Goal: Book appointment/travel/reservation

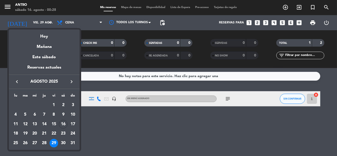
click at [62, 141] on div "30" at bounding box center [63, 143] width 9 height 9
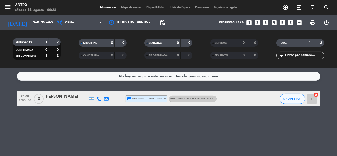
click at [38, 26] on input "sáb. 30 ago." at bounding box center [52, 22] width 43 height 9
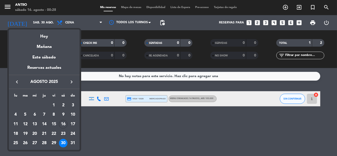
click at [111, 130] on div at bounding box center [168, 78] width 337 height 156
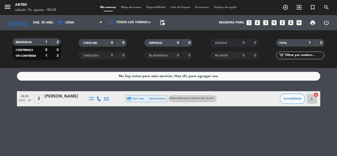
click at [32, 25] on input "sáb. 30 ago." at bounding box center [52, 22] width 43 height 9
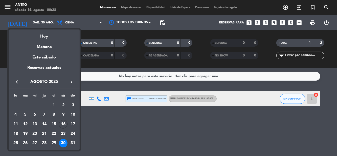
click at [65, 124] on div "16" at bounding box center [63, 124] width 9 height 9
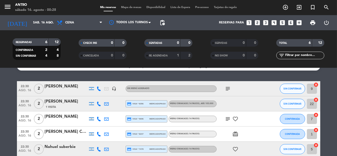
scroll to position [9, 0]
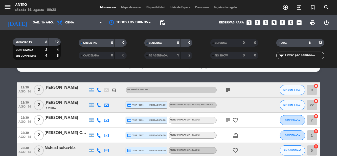
click at [33, 23] on input "sáb. 16 ago." at bounding box center [52, 22] width 43 height 9
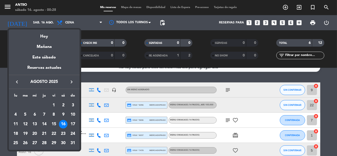
click at [33, 154] on div at bounding box center [168, 78] width 337 height 156
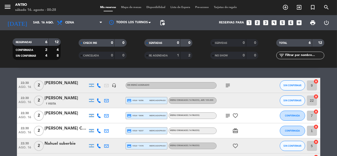
scroll to position [14, 0]
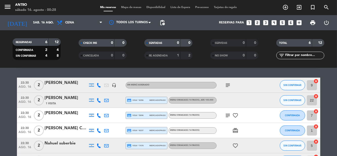
click at [33, 23] on input "sáb. 16 ago." at bounding box center [52, 22] width 43 height 9
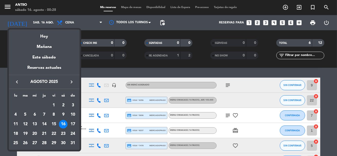
click at [15, 135] on div "18" at bounding box center [15, 134] width 9 height 9
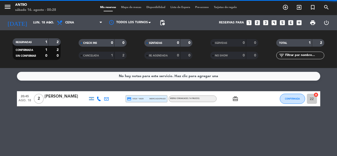
scroll to position [0, 0]
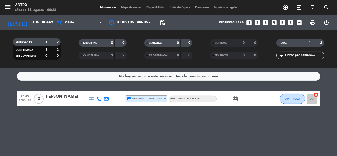
click at [35, 23] on input "lun. 18 ago." at bounding box center [52, 22] width 43 height 9
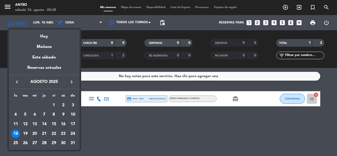
click at [25, 133] on div "19" at bounding box center [25, 134] width 9 height 9
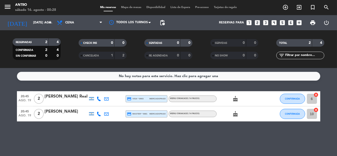
click at [33, 26] on input "[DATE] ago." at bounding box center [52, 22] width 43 height 9
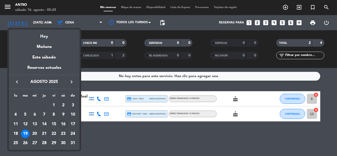
click at [33, 133] on div "20" at bounding box center [34, 134] width 9 height 9
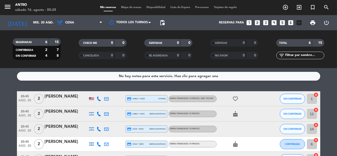
click at [32, 24] on input "mié. 20 ago." at bounding box center [52, 22] width 43 height 9
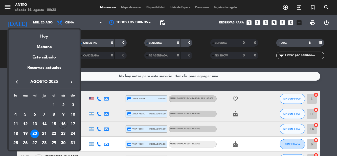
click at [41, 131] on div "21" at bounding box center [44, 134] width 9 height 9
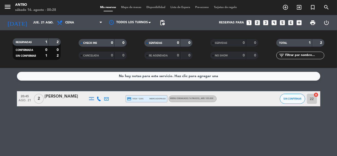
click at [33, 23] on input "jue. 21 ago." at bounding box center [52, 22] width 43 height 9
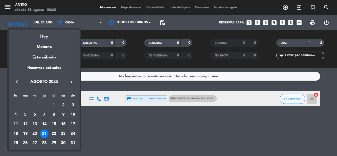
click at [55, 131] on div "22" at bounding box center [54, 134] width 9 height 9
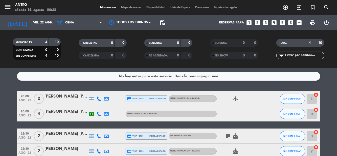
click at [33, 22] on input "vie. 22 ago." at bounding box center [52, 22] width 43 height 9
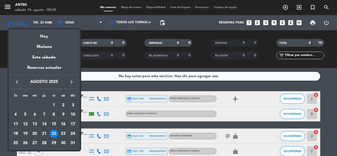
click at [62, 130] on div "23" at bounding box center [63, 134] width 9 height 9
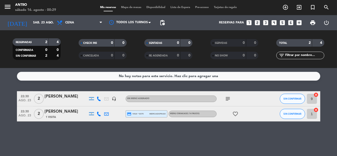
click at [229, 100] on icon "subject" at bounding box center [228, 99] width 6 height 6
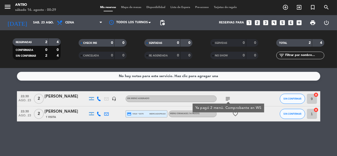
click at [31, 27] on input "sáb. 23 ago." at bounding box center [52, 22] width 43 height 9
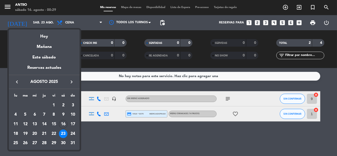
click at [17, 144] on div "25" at bounding box center [15, 143] width 9 height 9
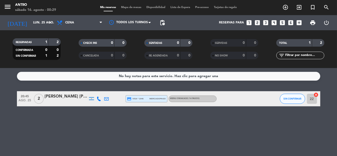
click at [31, 21] on input "lun. 25 ago." at bounding box center [52, 22] width 43 height 9
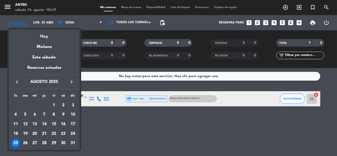
click at [24, 145] on div "26" at bounding box center [25, 143] width 9 height 9
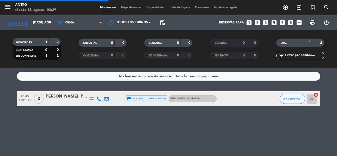
click at [31, 25] on input "[DATE] ago." at bounding box center [52, 22] width 43 height 9
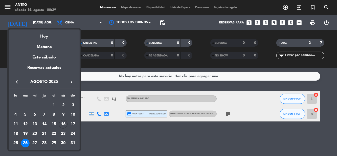
click at [31, 141] on div "27" at bounding box center [34, 143] width 9 height 9
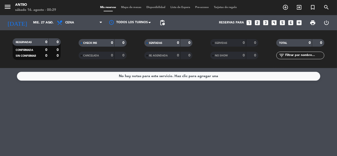
click at [31, 26] on input "mié. 27 ago." at bounding box center [52, 22] width 43 height 9
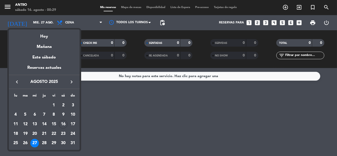
click at [45, 143] on div "28" at bounding box center [44, 143] width 9 height 9
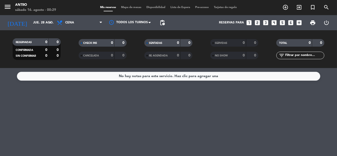
click at [31, 21] on input "jue. 28 ago." at bounding box center [52, 22] width 43 height 9
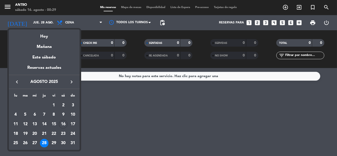
click at [62, 142] on div "30" at bounding box center [63, 143] width 9 height 9
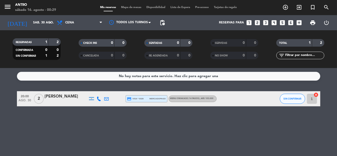
click at [31, 27] on input "sáb. 30 ago." at bounding box center [52, 22] width 43 height 9
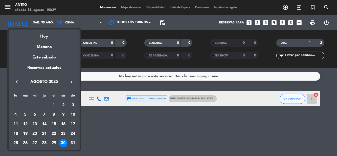
click at [62, 122] on div "16" at bounding box center [63, 124] width 9 height 9
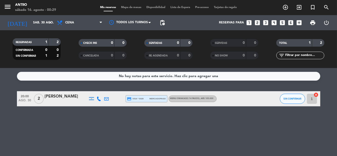
type input "sáb. 16 ago."
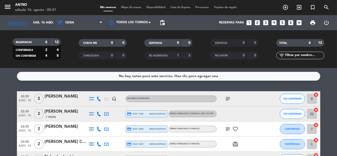
click at [330, 156] on bookings-row "22:30 ago. 16 2 [PERSON_NAME] headset_mic Sin menú asignado subject SIN CONFIRM…" at bounding box center [168, 136] width 337 height 91
click at [327, 133] on bookings-row "22:30 ago. 16 2 [PERSON_NAME] headset_mic Sin menú asignado subject SIN CONFIRM…" at bounding box center [168, 136] width 337 height 91
click at [328, 111] on bookings-row "22:30 ago. 16 2 [PERSON_NAME] headset_mic Sin menú asignado subject SIN CONFIRM…" at bounding box center [168, 136] width 337 height 91
